Goal: Register for event/course

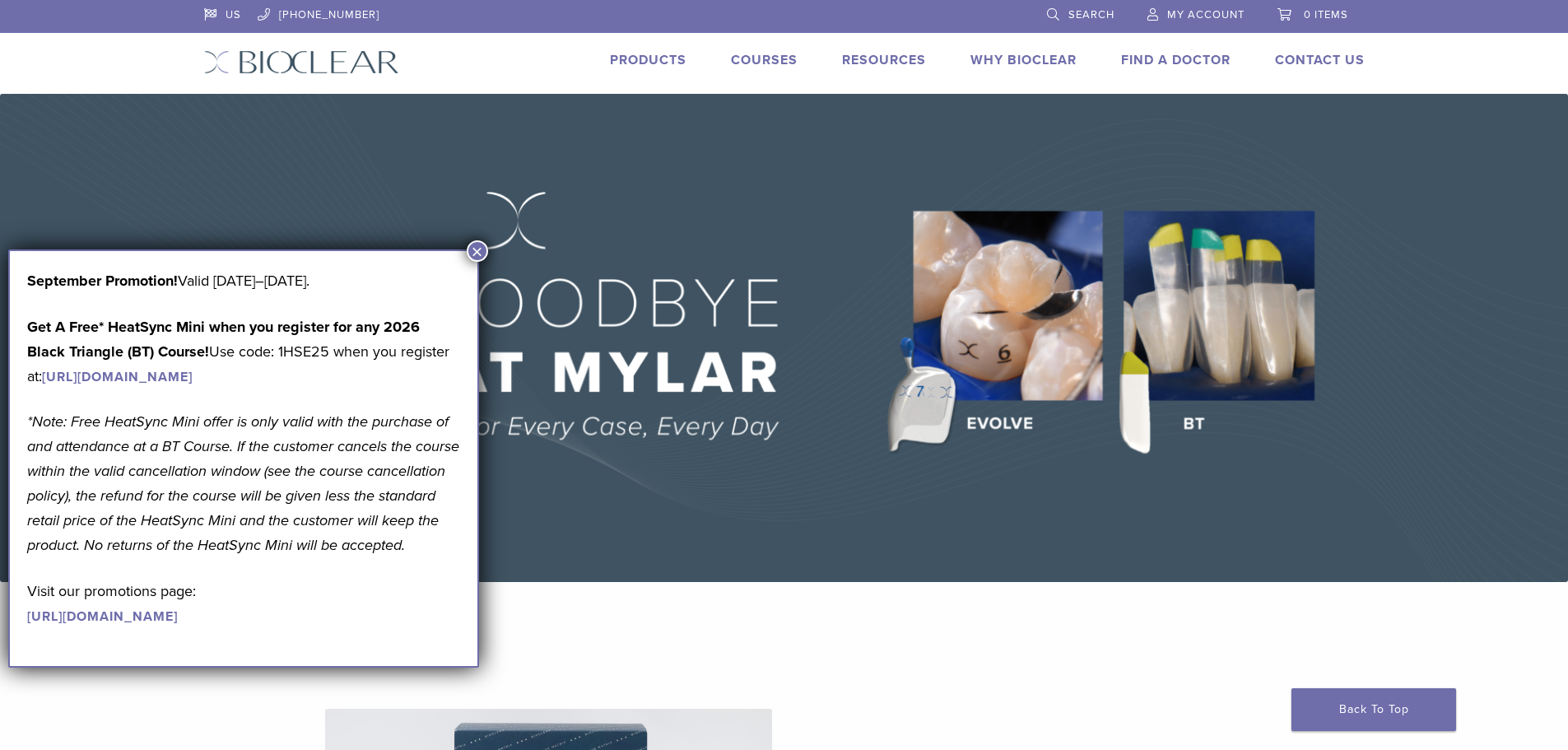
click at [475, 255] on button "×" at bounding box center [476, 250] width 21 height 21
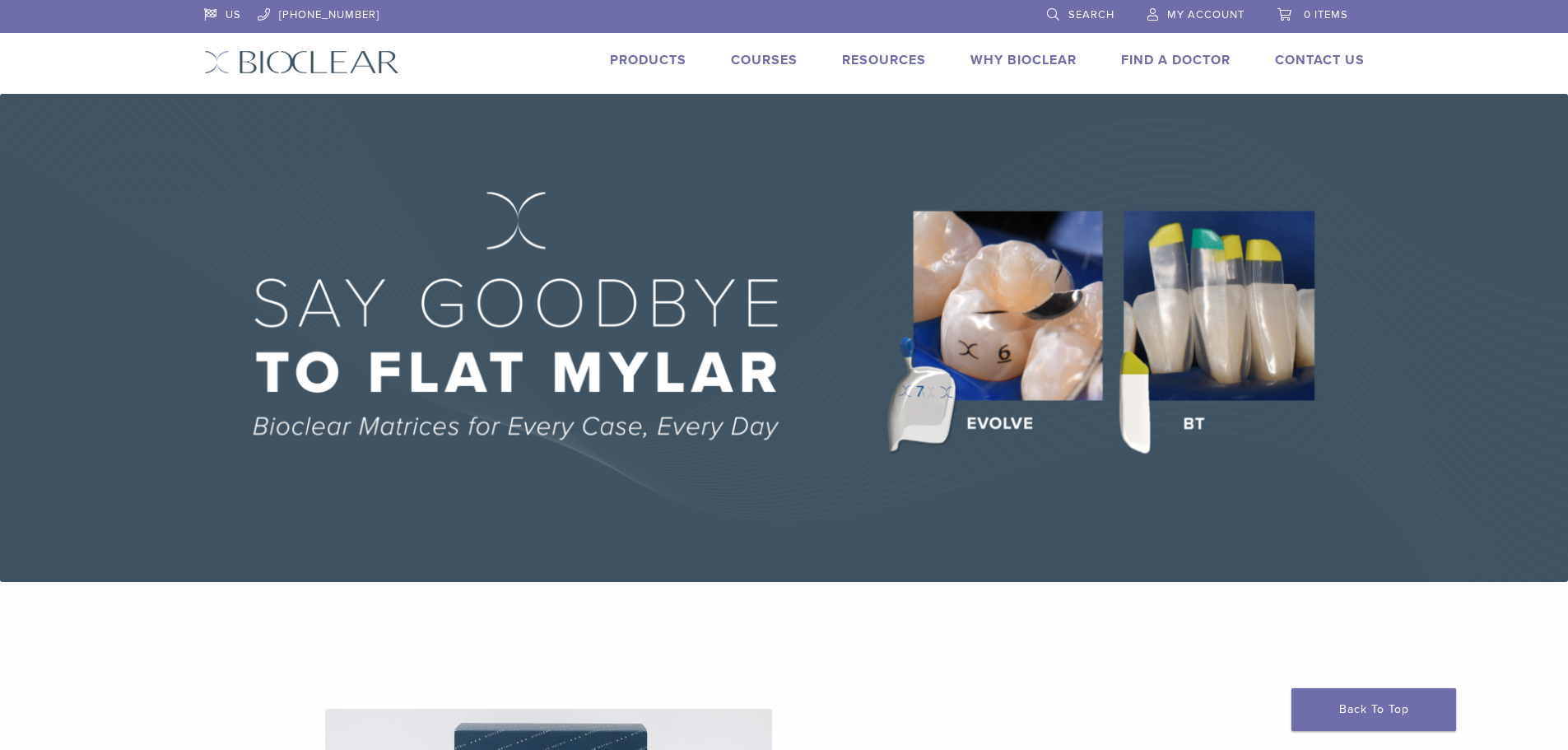
click at [656, 62] on link "Products" at bounding box center [647, 60] width 76 height 17
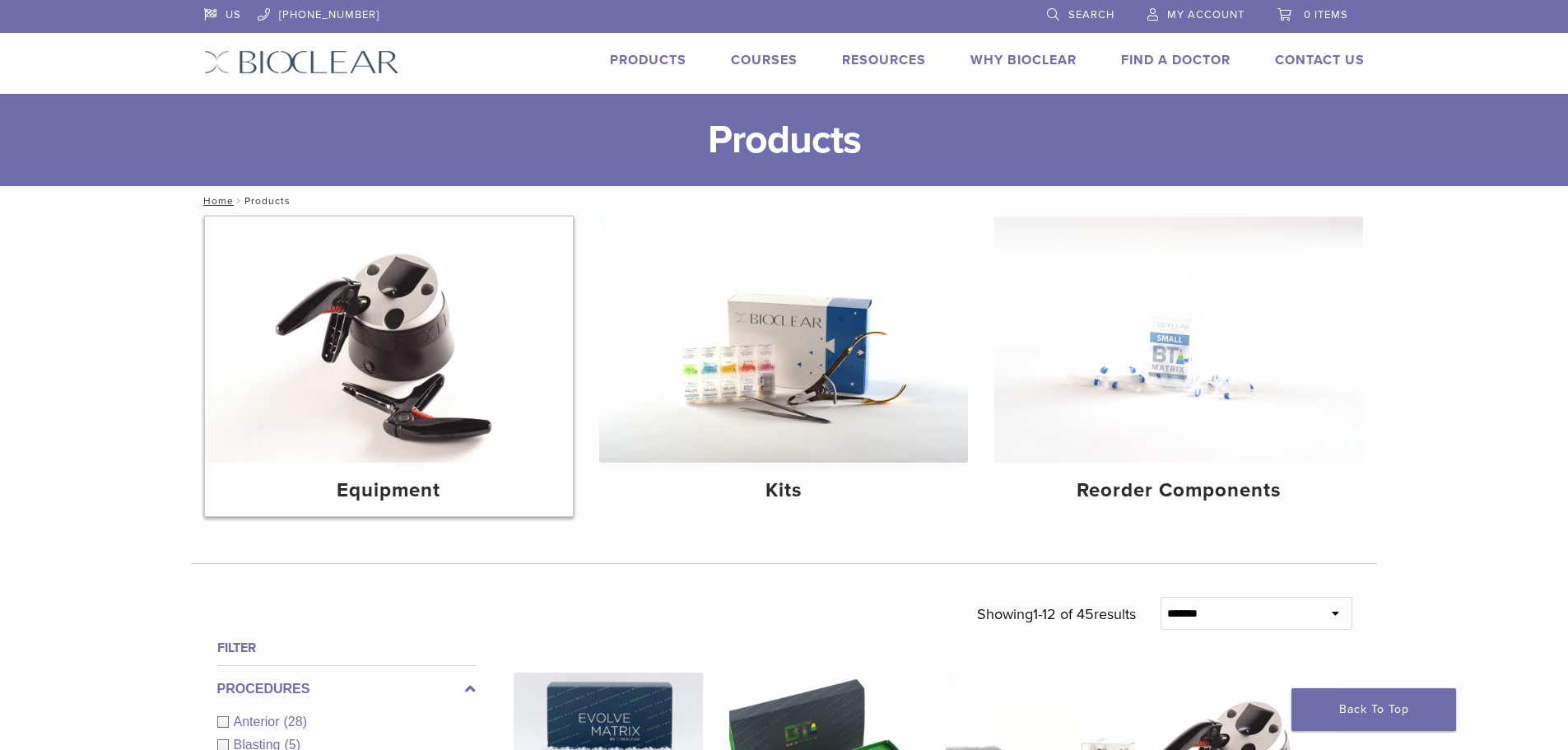
click at [405, 394] on img at bounding box center [389, 340] width 369 height 247
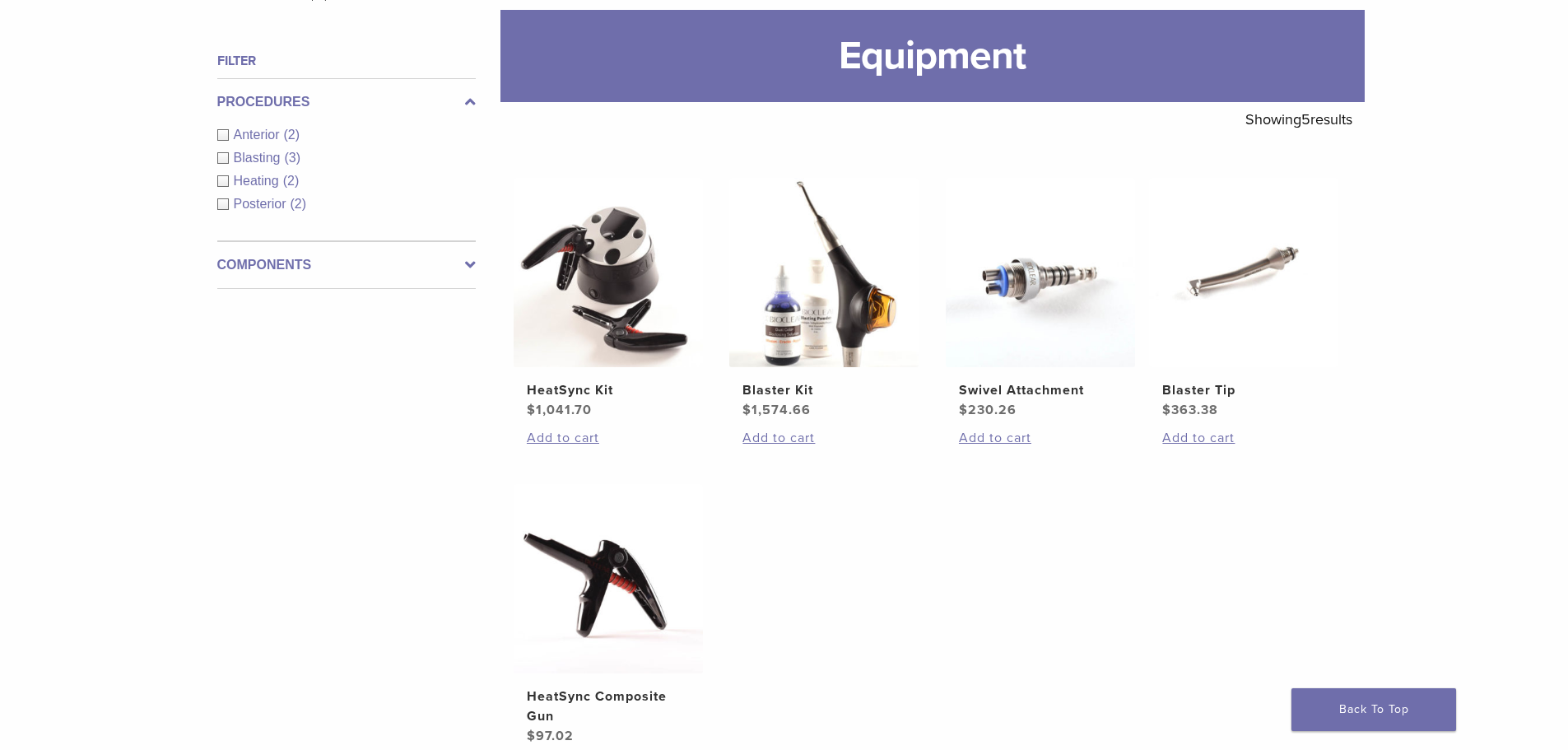
scroll to position [309, 0]
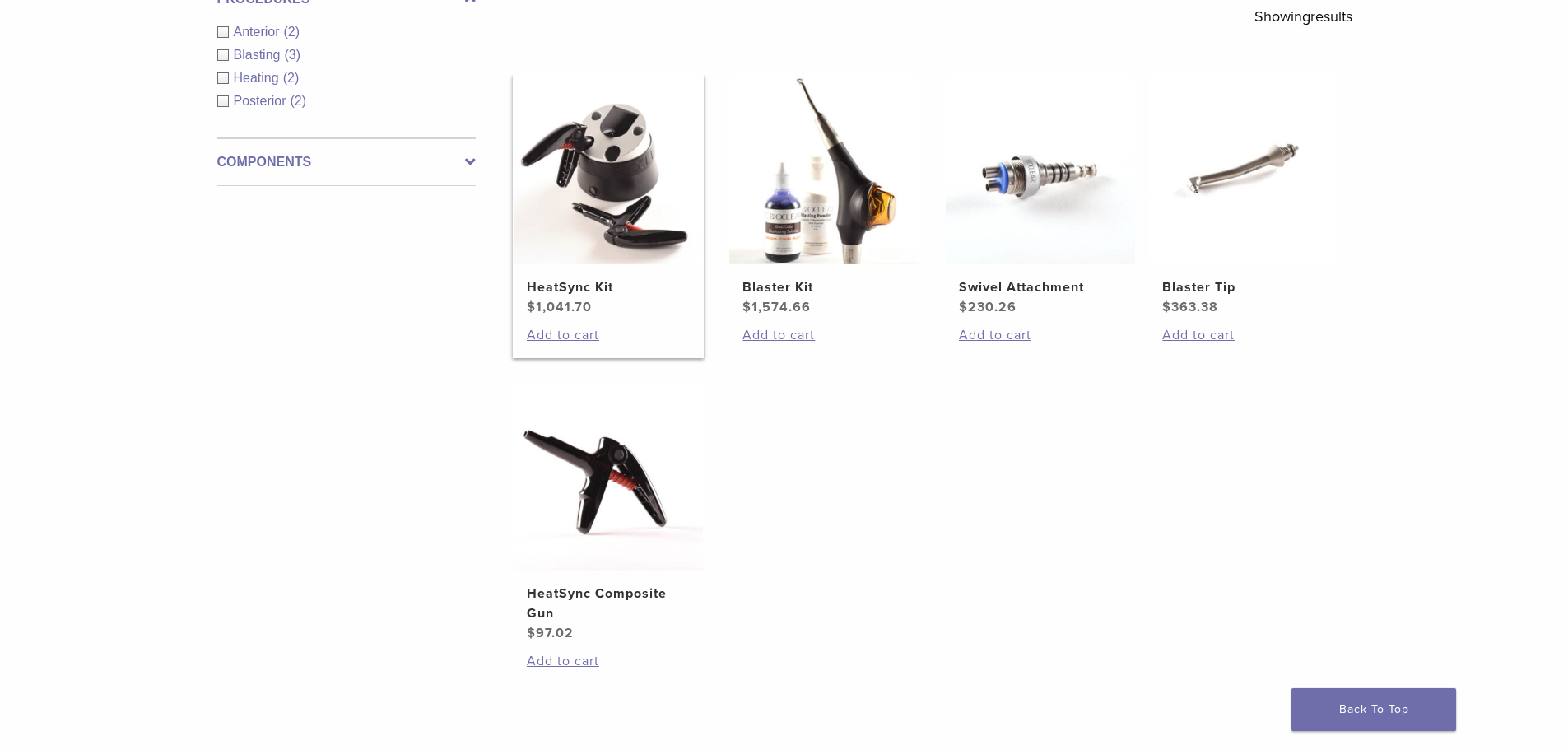
click at [616, 214] on img at bounding box center [608, 169] width 189 height 190
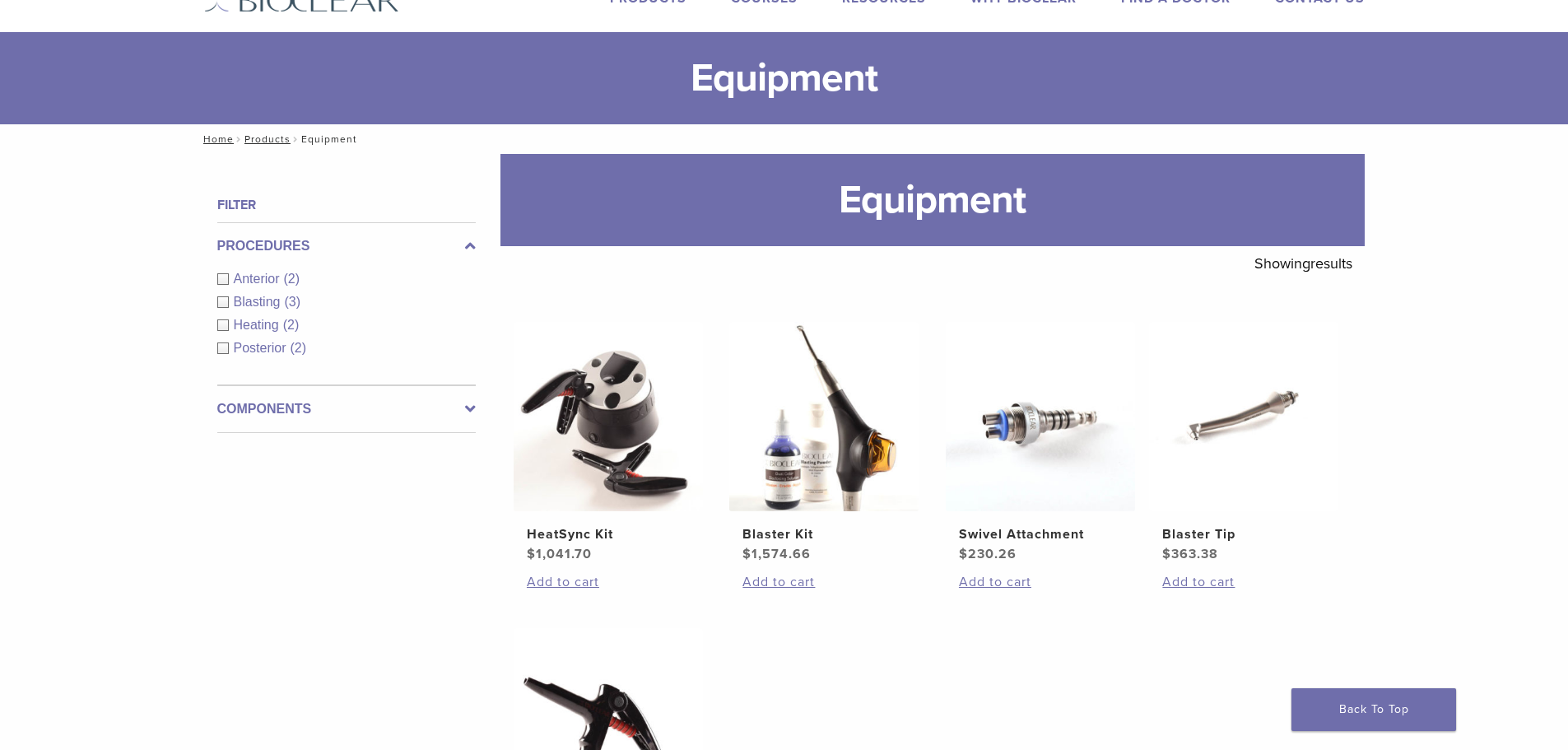
click at [267, 324] on span "Heating" at bounding box center [258, 324] width 50 height 14
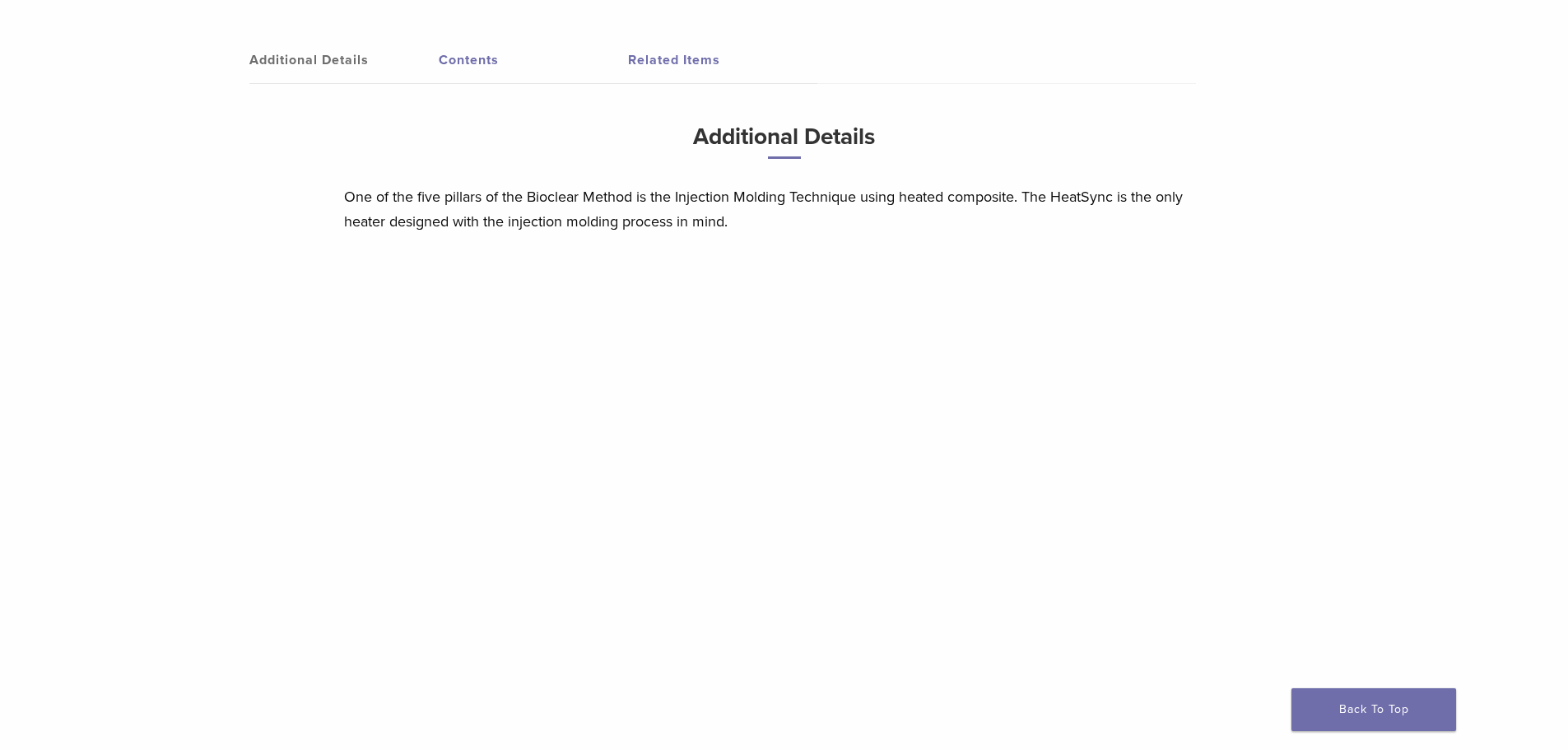
scroll to position [1194, 0]
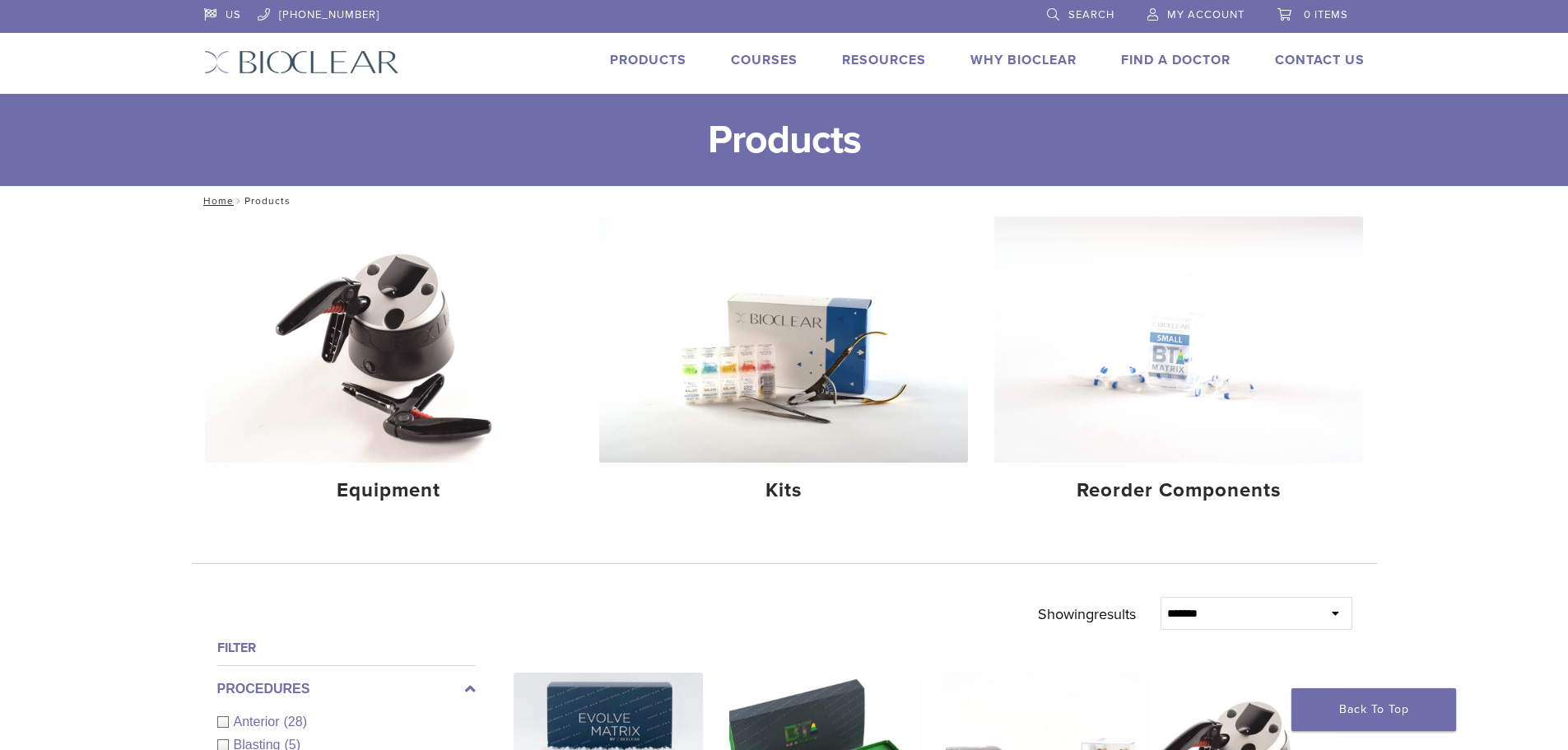
click at [759, 59] on link "Courses" at bounding box center [764, 60] width 66 height 17
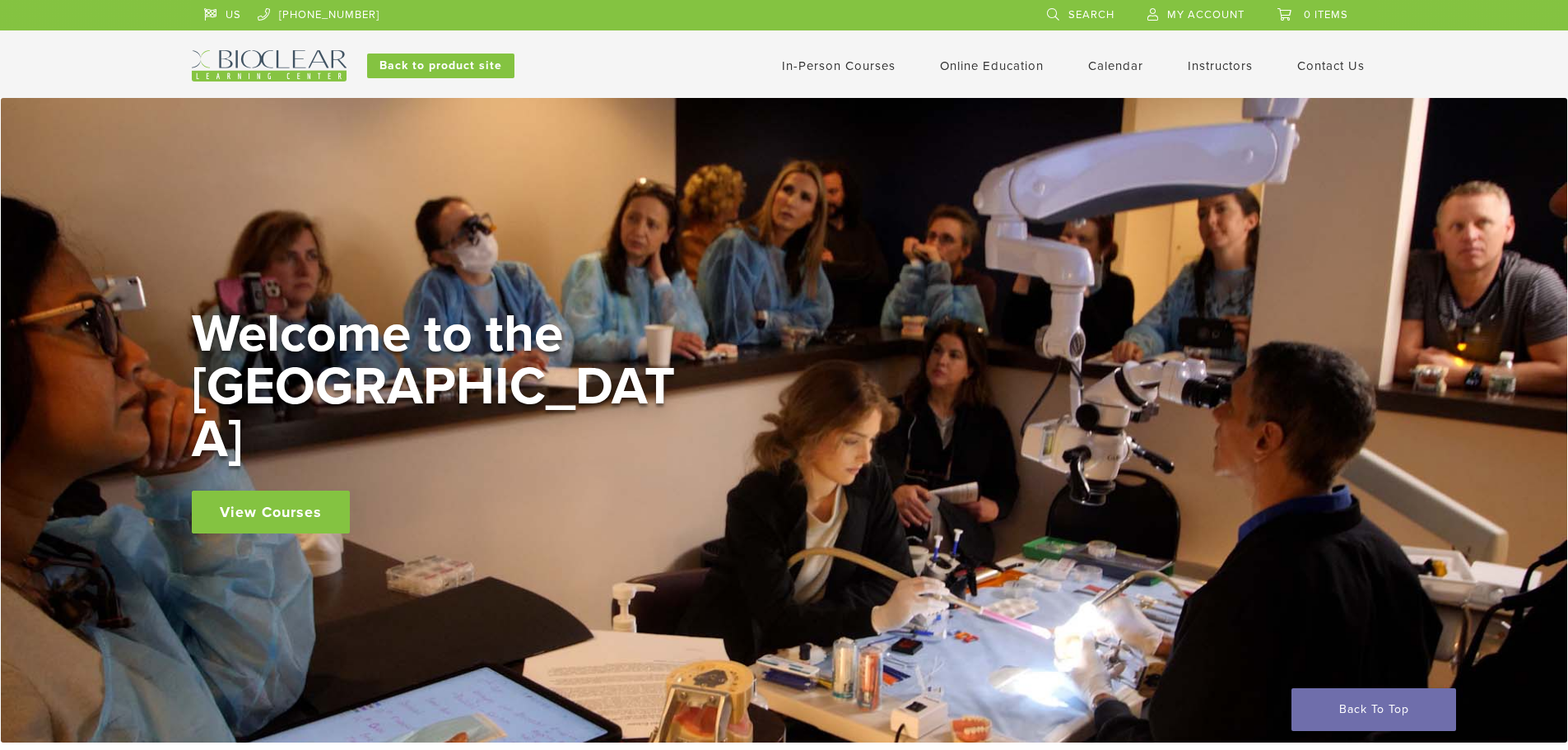
click at [289, 490] on link "View Courses" at bounding box center [271, 512] width 158 height 43
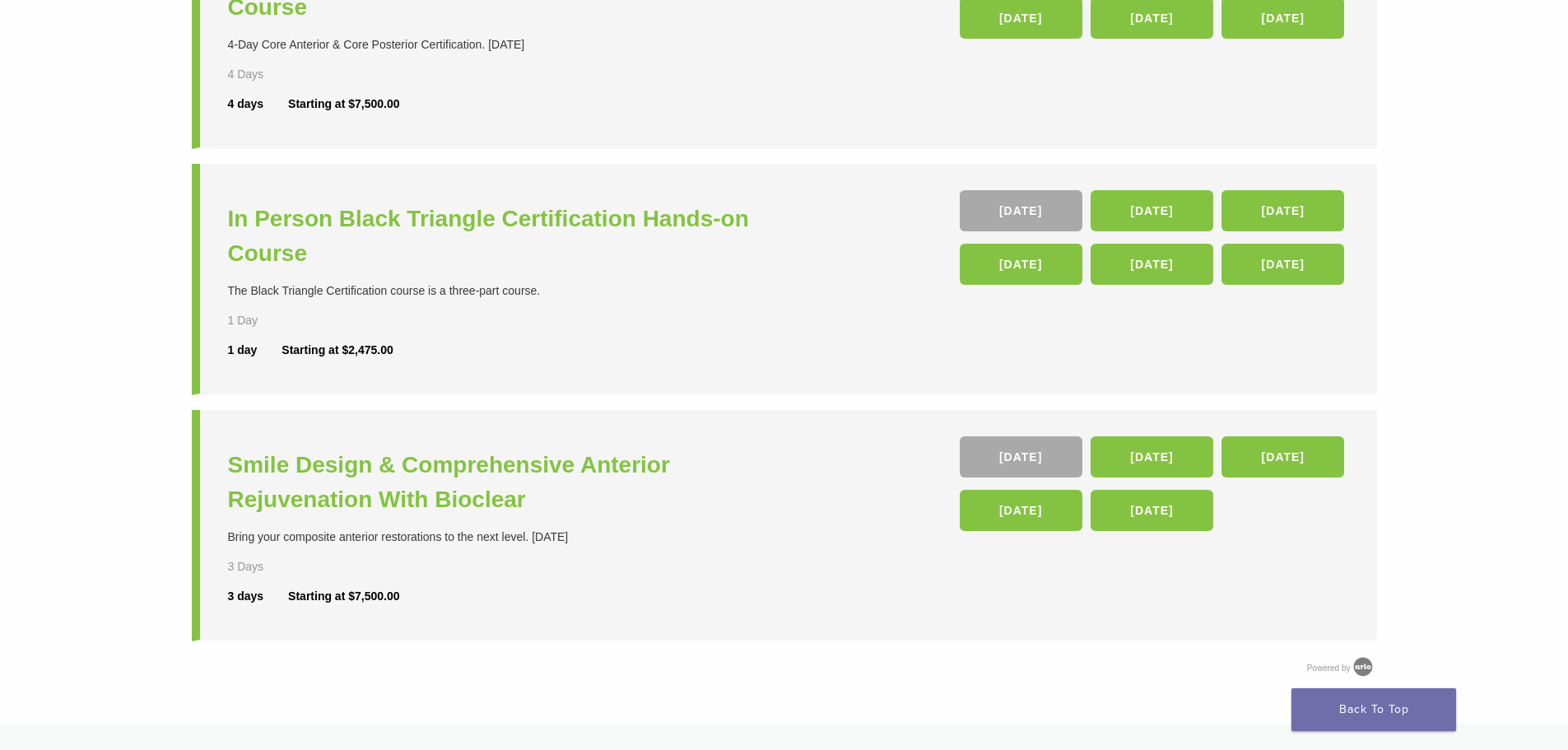
scroll to position [350, 0]
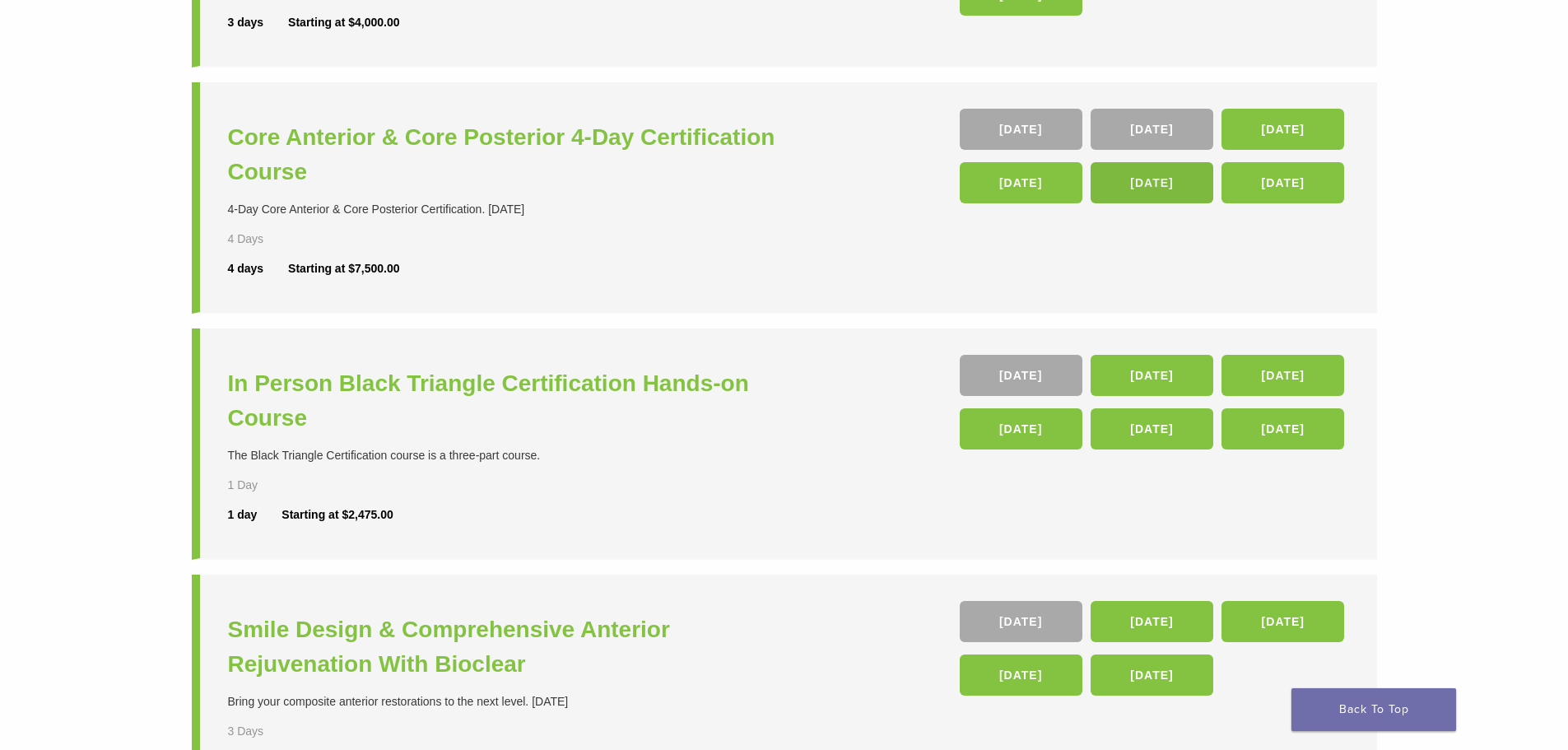
click at [1162, 184] on link "15 Apr 26" at bounding box center [1151, 182] width 122 height 41
click at [429, 145] on h3 "Core Anterior & Core Posterior 4-Day Certification Course" at bounding box center [508, 155] width 560 height 69
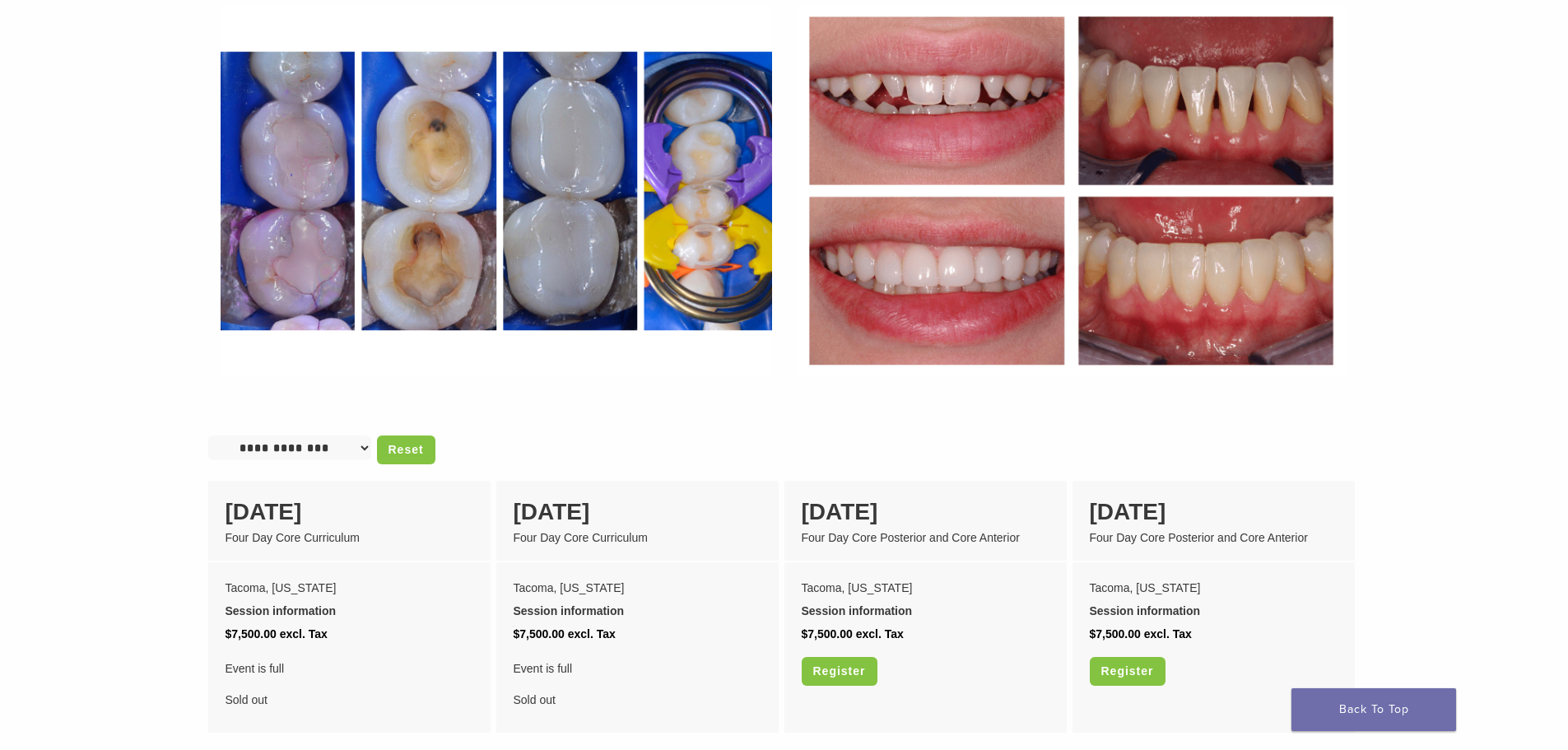
scroll to position [1194, 0]
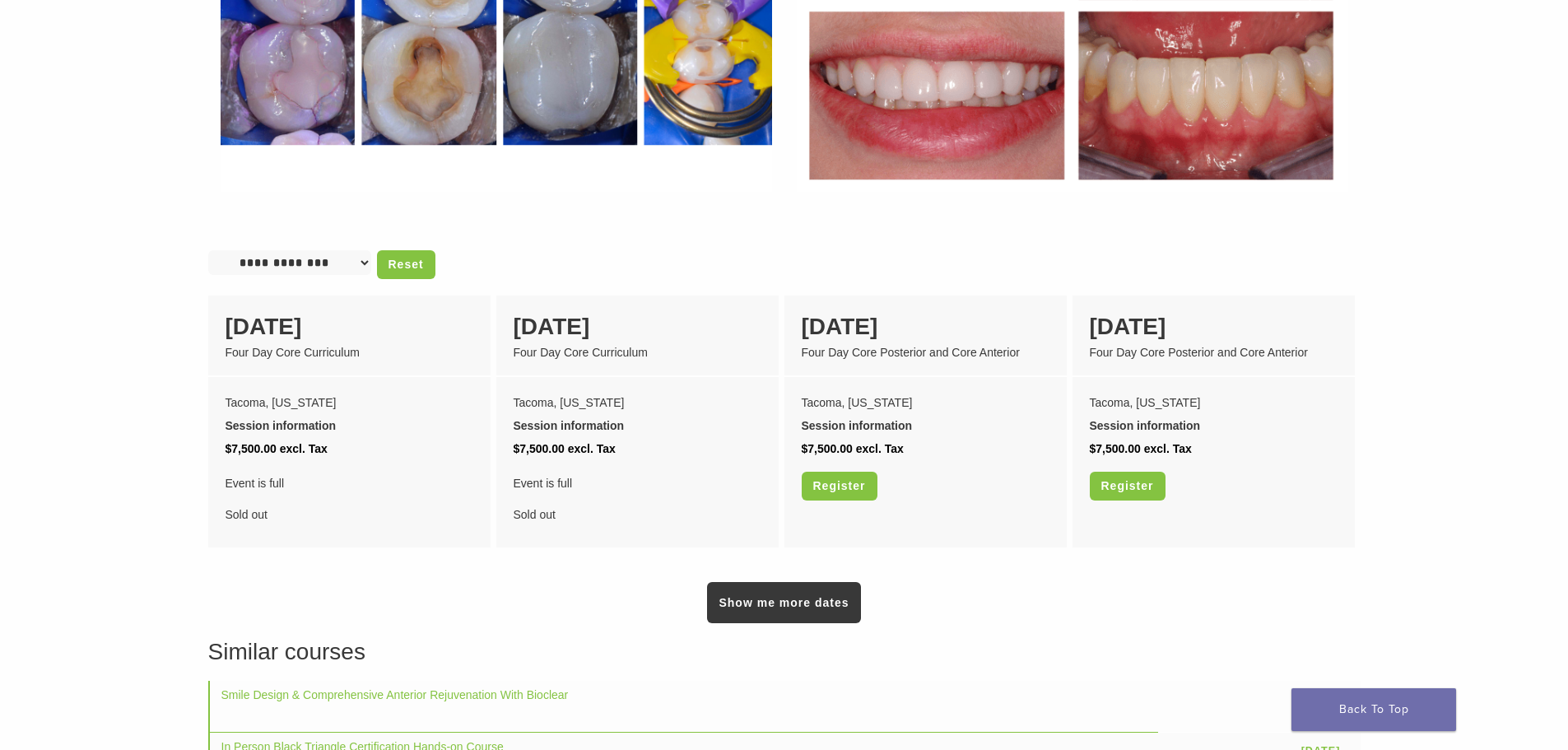
click at [337, 250] on select "**********" at bounding box center [289, 262] width 163 height 25
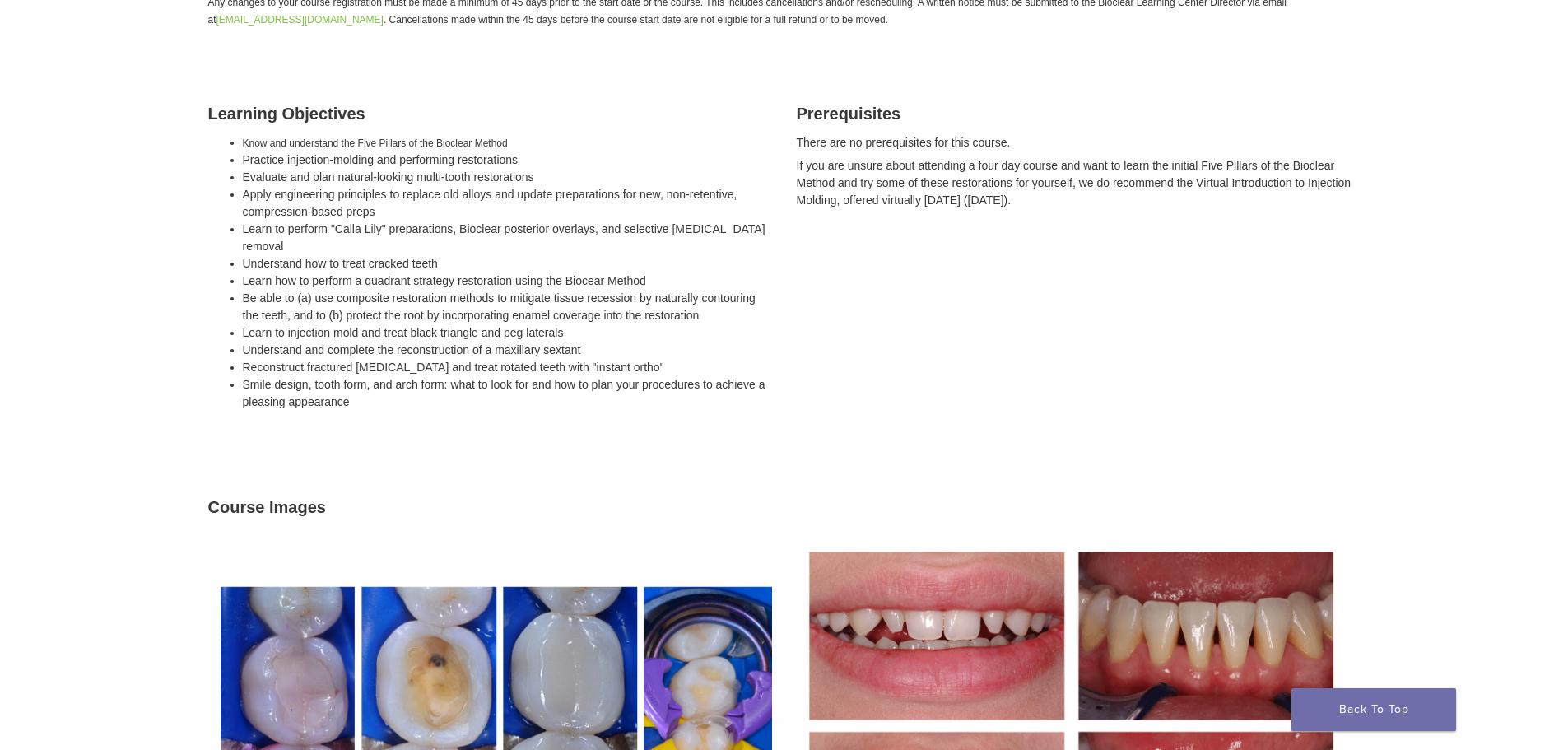
scroll to position [659, 0]
